Goal: Transaction & Acquisition: Purchase product/service

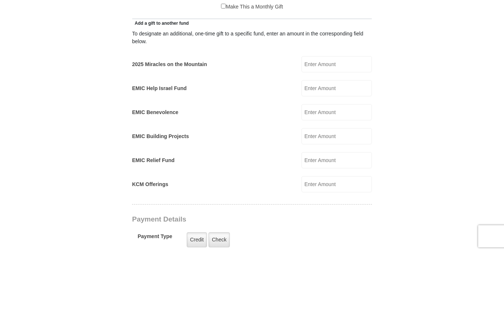
type input "2"
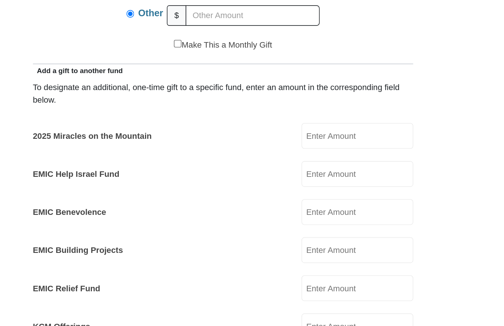
scroll to position [314, 0]
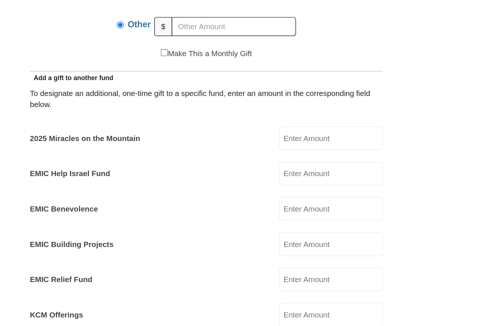
click at [302, 167] on input "2025 Miracles on the Mountain" at bounding box center [337, 175] width 71 height 16
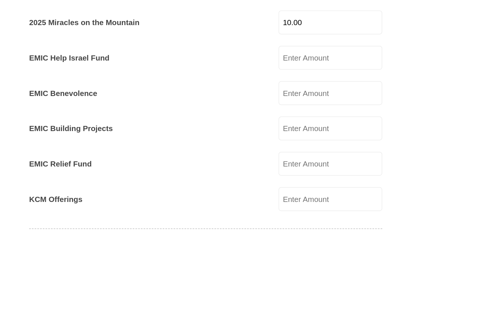
type input "10.00"
click at [302, 239] on input "EMIC Building Projects" at bounding box center [337, 247] width 71 height 16
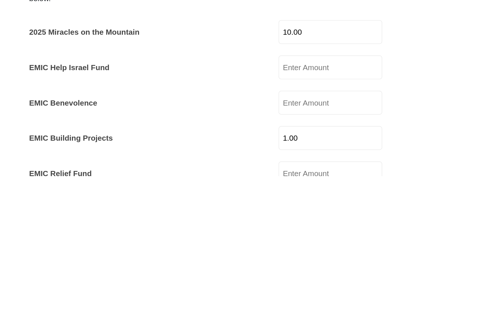
scroll to position [261, 0]
type input "1.00"
click at [302, 244] on input "EMIC Help Israel Fund" at bounding box center [337, 252] width 71 height 16
type input "1"
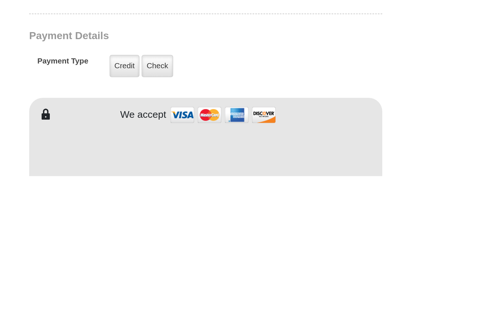
scroll to position [417, 0]
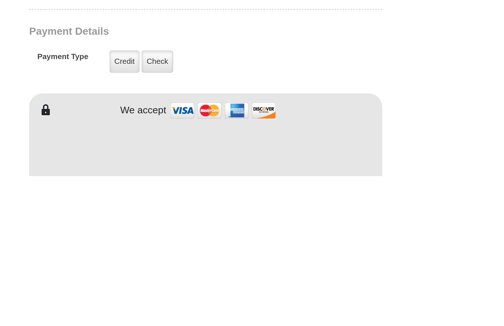
type input "1.00"
click at [209, 241] on label "Check" at bounding box center [219, 248] width 21 height 15
click at [0, 0] on input "Check" at bounding box center [0, 0] width 0 height 0
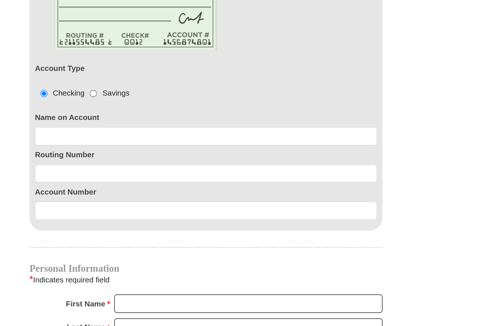
scroll to position [630, 0]
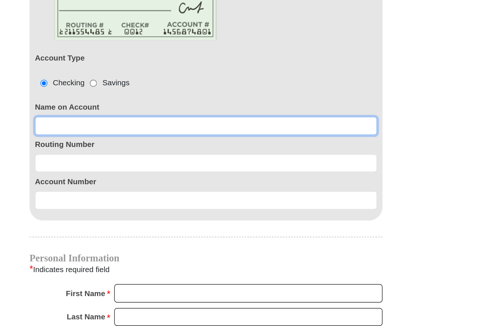
click at [136, 161] on input at bounding box center [252, 167] width 233 height 13
type input "Ch"
click at [136, 161] on input "Christine" at bounding box center [252, 167] width 233 height 13
type input "Christine Learn"
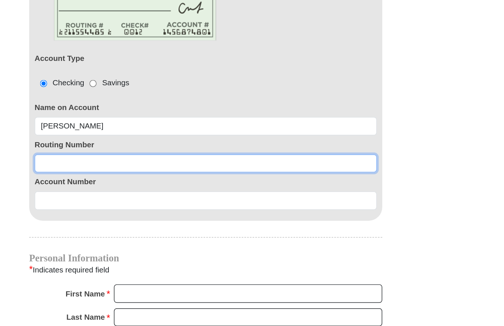
click at [136, 186] on input at bounding box center [252, 192] width 233 height 13
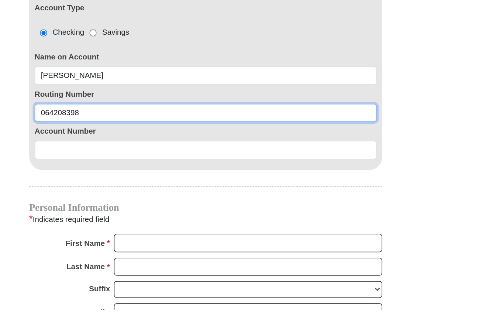
type input "064208398"
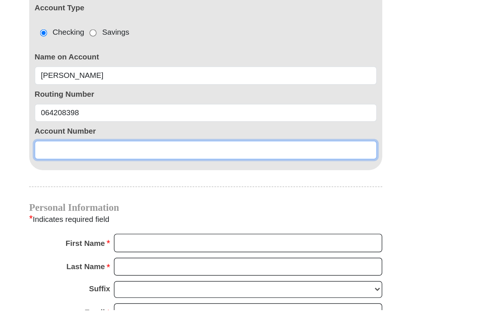
click at [136, 211] on input at bounding box center [252, 217] width 233 height 13
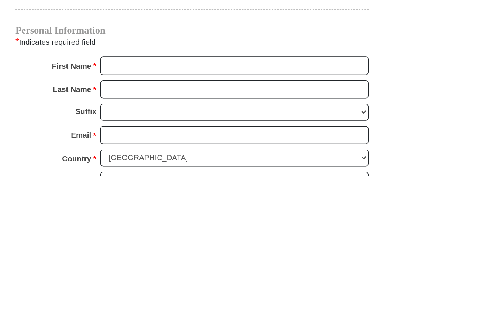
scroll to position [660, 0]
type input "9325408"
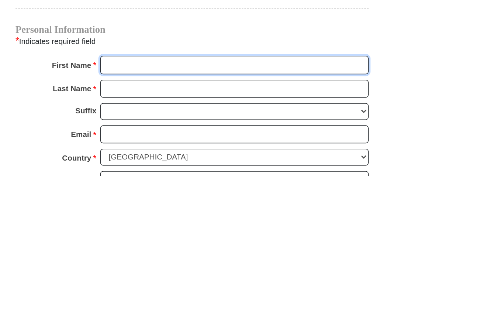
click at [190, 244] on input "First Name *" at bounding box center [281, 250] width 182 height 13
type input "Christine"
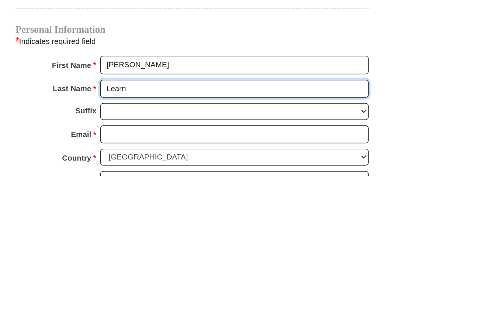
type input "Learn"
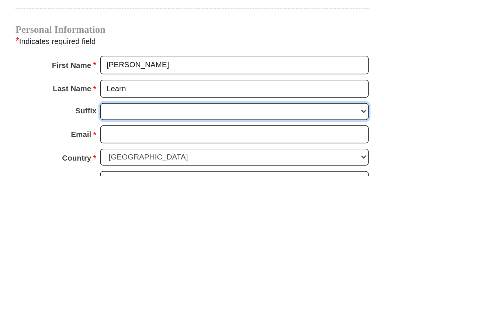
click at [190, 277] on select "Jr Sr I II III IV V VI" at bounding box center [281, 282] width 182 height 11
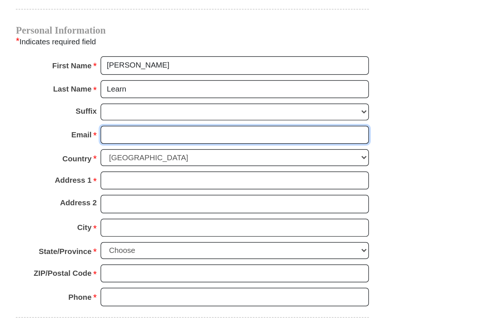
click at [190, 167] on input "Email *" at bounding box center [281, 173] width 182 height 13
type input "m"
type input "micchr@earthlink.net"
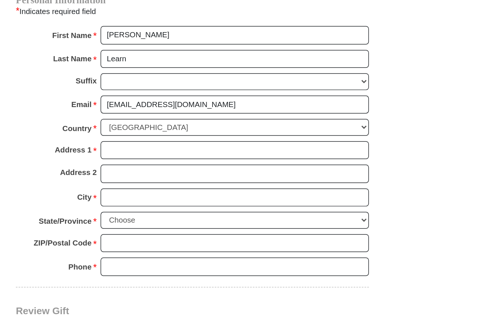
scroll to position [805, 0]
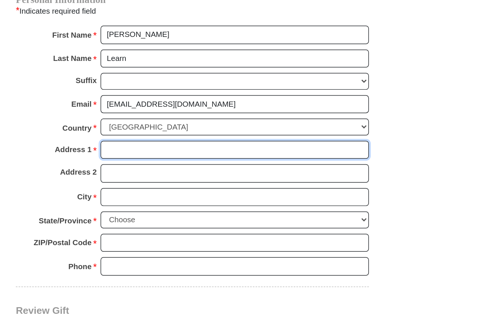
click at [190, 177] on input "Address 1 *" at bounding box center [281, 183] width 182 height 13
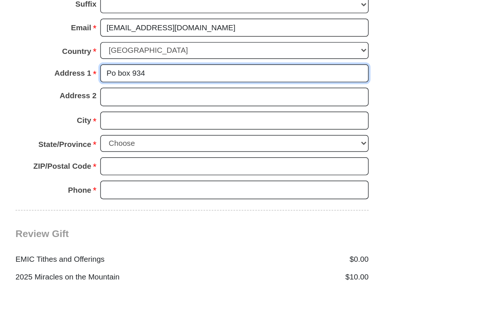
type input "Po box 934"
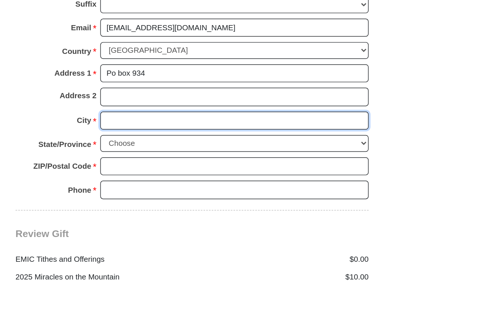
click at [190, 209] on input "City *" at bounding box center [281, 215] width 182 height 13
type input "Ducktown"
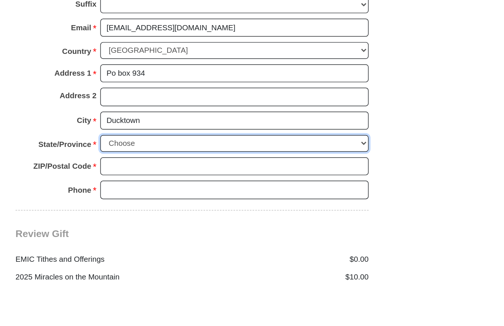
click at [190, 225] on select "Choose Alabama Alaska American Samoa Arizona Arkansas Armed Forces Americas Arm…" at bounding box center [281, 230] width 182 height 11
select select "TN"
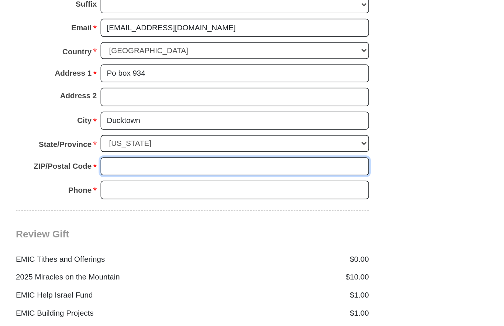
click at [190, 188] on input "ZIP/Postal Code *" at bounding box center [281, 194] width 182 height 13
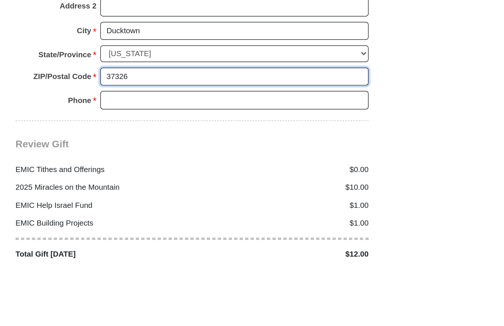
type input "37326"
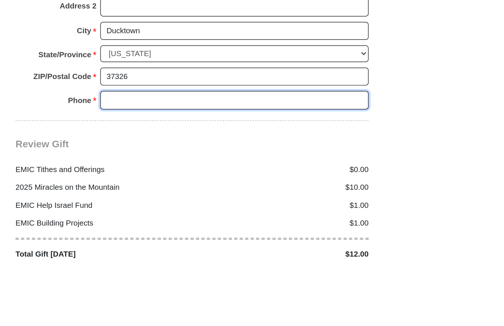
click at [190, 204] on input "Phone * *" at bounding box center [281, 210] width 182 height 13
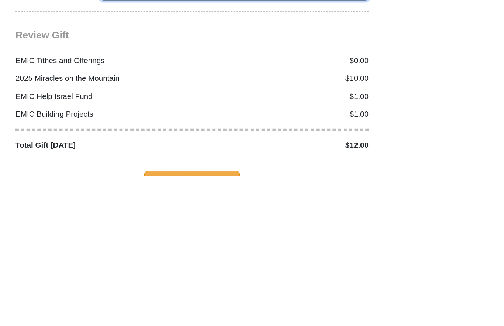
scroll to position [906, 0]
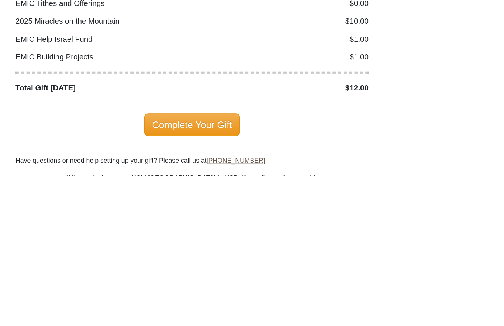
type input "2393980296"
click at [220, 284] on span "Complete Your Gift" at bounding box center [252, 292] width 65 height 16
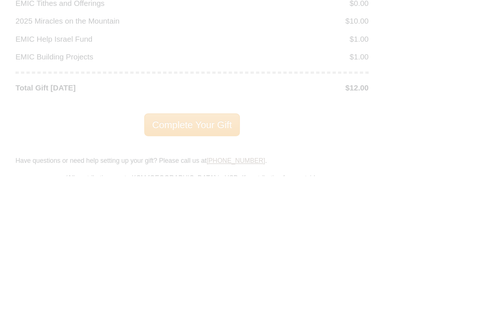
scroll to position [1031, 0]
